Goal: Check status: Check status

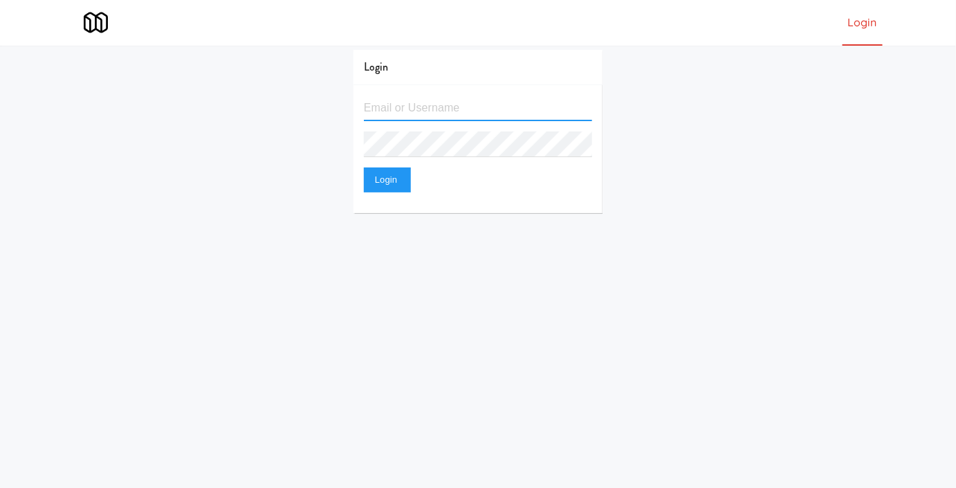
click at [435, 105] on input "text" at bounding box center [478, 108] width 228 height 26
type input "[EMAIL_ADDRESS][DOMAIN_NAME]"
click at [364, 167] on button "Login" at bounding box center [387, 179] width 47 height 25
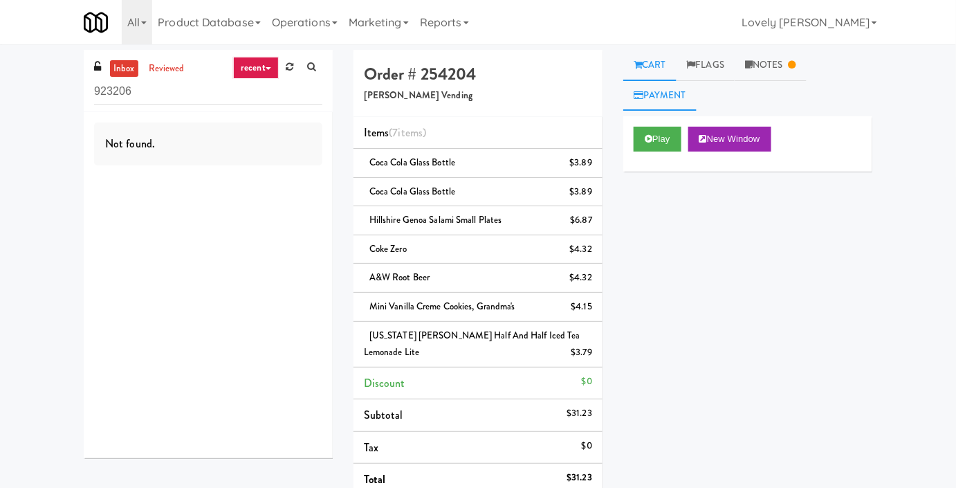
click at [654, 98] on link "Payment" at bounding box center [659, 95] width 73 height 31
